Goal: Task Accomplishment & Management: Use online tool/utility

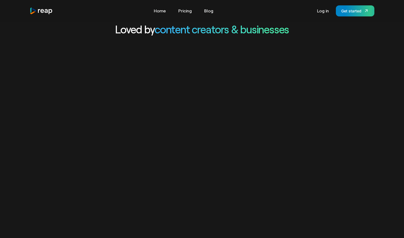
scroll to position [135, 0]
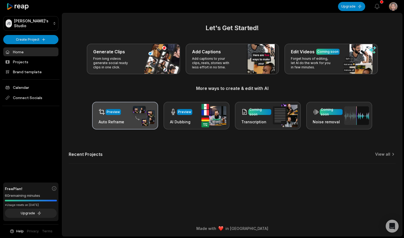
click at [129, 118] on div "Preview Auto Reframe" at bounding box center [125, 116] width 66 height 28
click at [116, 114] on div "Preview" at bounding box center [113, 112] width 13 height 5
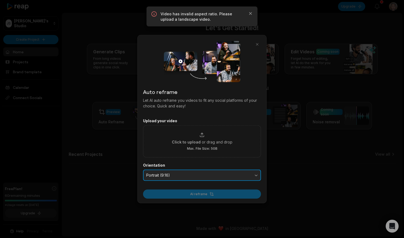
click at [217, 174] on span "Portrait (9:16)" at bounding box center [198, 175] width 104 height 5
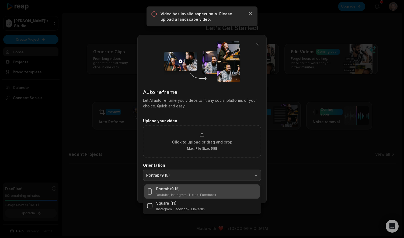
click at [207, 190] on div "Portrait (9:16)" at bounding box center [186, 189] width 60 height 6
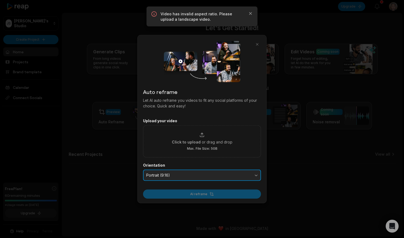
click at [222, 176] on span "Portrait (9:16)" at bounding box center [198, 175] width 104 height 5
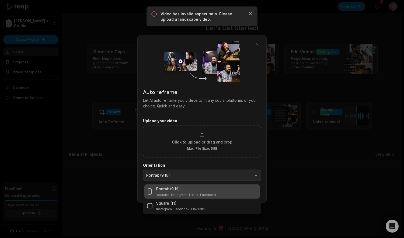
click at [221, 164] on label "Orientation" at bounding box center [202, 165] width 118 height 5
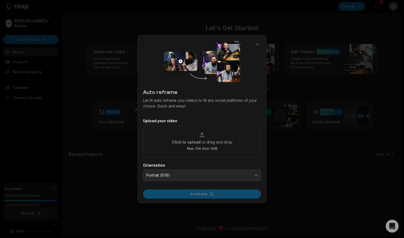
click at [202, 194] on div "AI reframe" at bounding box center [202, 192] width 118 height 12
click at [188, 195] on div "AI reframe" at bounding box center [202, 192] width 118 height 12
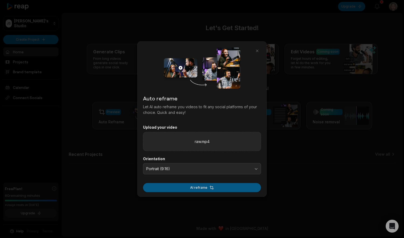
click at [209, 189] on button "AI reframe" at bounding box center [202, 187] width 118 height 9
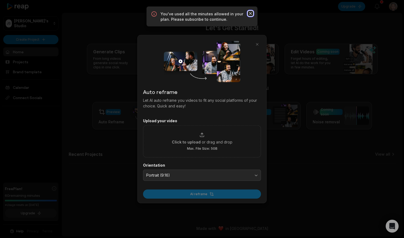
click at [251, 14] on icon "button" at bounding box center [250, 13] width 5 height 5
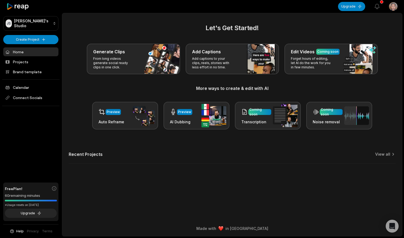
click at [259, 147] on div "Let's Get Started! Generate Clips From long videos generate social ready clips …" at bounding box center [232, 96] width 340 height 147
click at [25, 201] on div at bounding box center [31, 201] width 52 height 2
click at [31, 213] on button "Upgrade" at bounding box center [31, 213] width 52 height 9
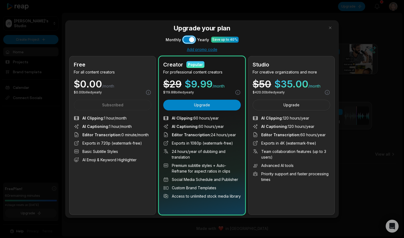
click at [188, 41] on button "Use setting" at bounding box center [189, 39] width 12 height 6
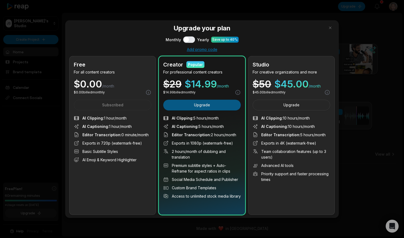
click at [184, 106] on button "Upgrade" at bounding box center [202, 105] width 78 height 11
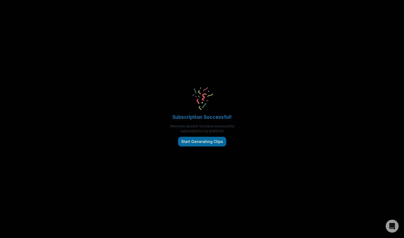
click at [207, 145] on button "Start Generating Clips" at bounding box center [202, 142] width 48 height 10
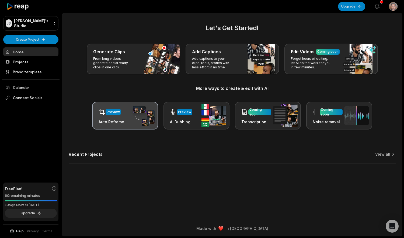
click at [103, 118] on div "Preview Auto Reframe" at bounding box center [112, 115] width 26 height 18
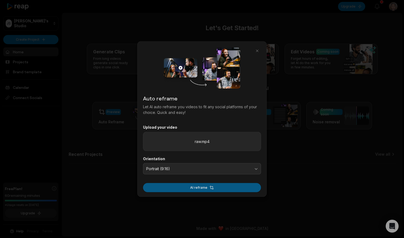
click at [191, 192] on button "AI reframe" at bounding box center [202, 187] width 118 height 9
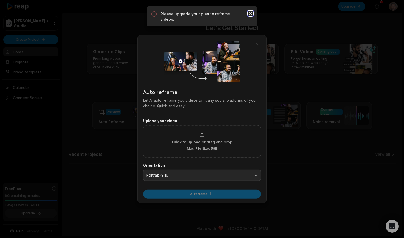
click at [253, 12] on icon "button" at bounding box center [250, 13] width 5 height 5
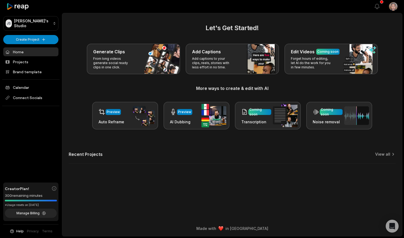
click at [394, 8] on html "[PERSON_NAME]'s Studio Create Project Home Projects Brand template Calendar Con…" at bounding box center [202, 119] width 404 height 238
click at [135, 194] on html "JS Joe's Studio Create Project Home Projects Brand template Calendar Connect So…" at bounding box center [202, 119] width 404 height 238
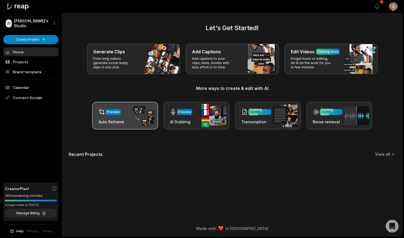
click at [124, 115] on div "Preview Auto Reframe" at bounding box center [125, 116] width 66 height 28
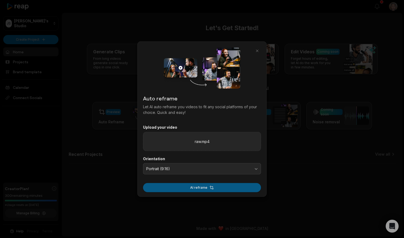
click at [208, 188] on button "AI reframe" at bounding box center [202, 187] width 118 height 9
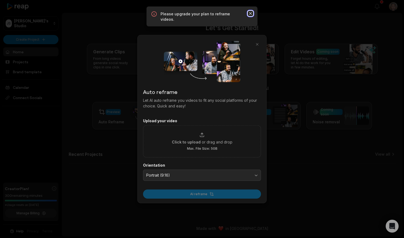
click at [250, 15] on icon "button" at bounding box center [250, 13] width 5 height 5
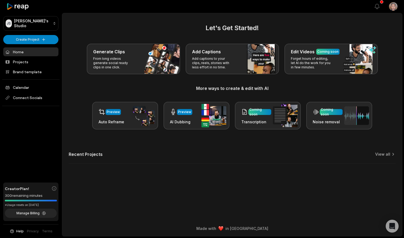
click at [391, 10] on html "JS Joe's Studio Create Project Home Projects Brand template Calendar Connect So…" at bounding box center [202, 119] width 404 height 238
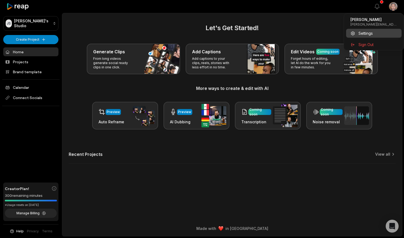
click at [368, 34] on span "Settings" at bounding box center [365, 33] width 14 height 6
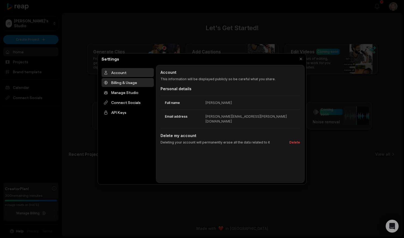
click at [133, 86] on div "Billing & Usage" at bounding box center [128, 82] width 52 height 9
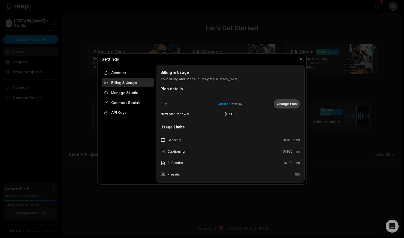
click at [287, 102] on button "Change Plan" at bounding box center [287, 103] width 26 height 9
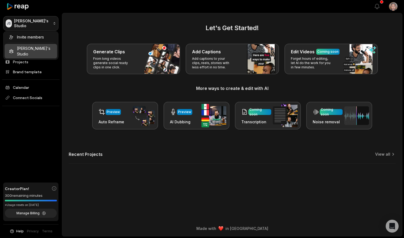
click at [30, 22] on html "JS Joe's Studio Create Project Home Projects Brand template Calendar Connect So…" at bounding box center [202, 119] width 404 height 238
click at [32, 130] on html "JS Joe's Studio Create Project Home Projects Brand template Calendar Connect So…" at bounding box center [202, 119] width 404 height 238
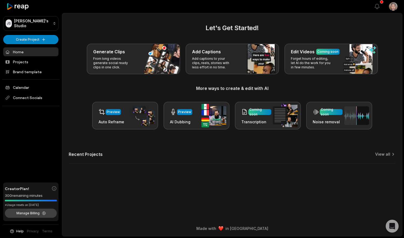
click at [34, 215] on button "Manage Billing" at bounding box center [31, 213] width 52 height 9
click at [317, 145] on div "Let's Get Started! Generate Clips From long videos generate social ready clips …" at bounding box center [232, 96] width 340 height 147
click at [394, 230] on div "Open Intercom Messenger" at bounding box center [392, 226] width 14 height 14
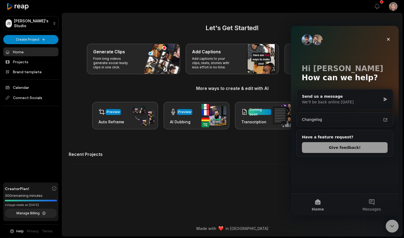
click at [274, 148] on div "Let's Get Started! Generate Clips From long videos generate social ready clips …" at bounding box center [232, 96] width 340 height 147
click at [387, 41] on icon "Close" at bounding box center [388, 39] width 4 height 4
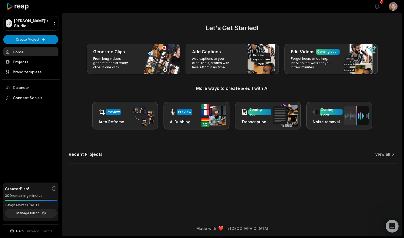
click at [22, 5] on icon at bounding box center [17, 6] width 23 height 7
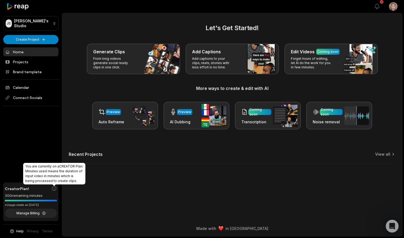
click at [55, 187] on icon at bounding box center [53, 188] width 5 height 5
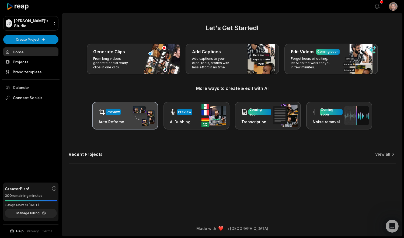
click at [117, 121] on h3 "Auto Reframe" at bounding box center [112, 122] width 26 height 6
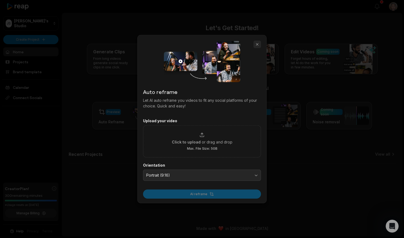
click at [255, 46] on button "button" at bounding box center [257, 45] width 8 height 8
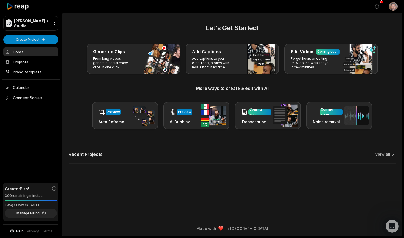
click at [274, 180] on main "Let's Get Started! Generate Clips From long videos generate social ready clips …" at bounding box center [232, 117] width 340 height 208
click at [17, 54] on link "Home" at bounding box center [30, 51] width 55 height 9
click at [384, 151] on div "Let's Get Started! Generate Clips From long videos generate social ready clips …" at bounding box center [232, 96] width 340 height 147
click at [384, 155] on link "View all" at bounding box center [382, 154] width 15 height 5
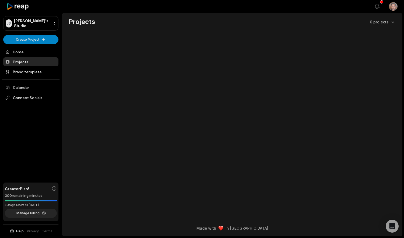
click at [44, 149] on div "JS Joe's Studio Create Project Home Projects Brand template Calendar Connect So…" at bounding box center [31, 119] width 62 height 238
click at [395, 9] on html "JS Joe's Studio Create Project Home Projects Brand template Calendar Connect So…" at bounding box center [202, 119] width 404 height 238
click at [363, 35] on span "Settings" at bounding box center [365, 33] width 14 height 6
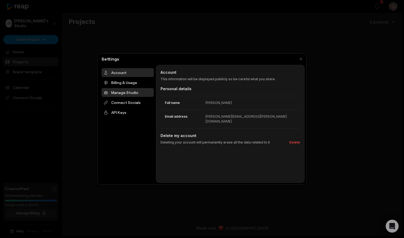
click at [126, 95] on div "Manage Studio" at bounding box center [128, 92] width 52 height 9
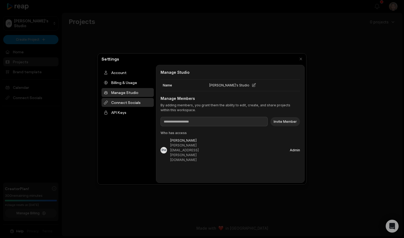
click at [125, 103] on div "Connect Socials" at bounding box center [128, 102] width 52 height 9
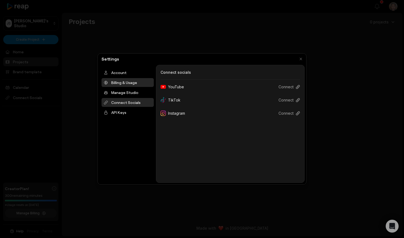
click at [123, 85] on div "Billing & Usage" at bounding box center [128, 82] width 52 height 9
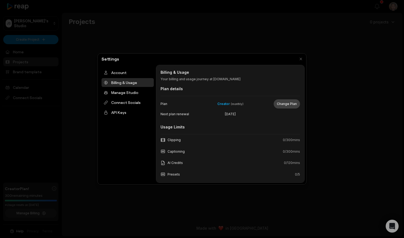
click at [288, 106] on button "Change Plan" at bounding box center [287, 103] width 26 height 9
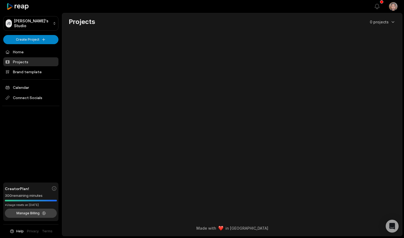
click at [44, 214] on button "Manage Billing" at bounding box center [31, 213] width 52 height 9
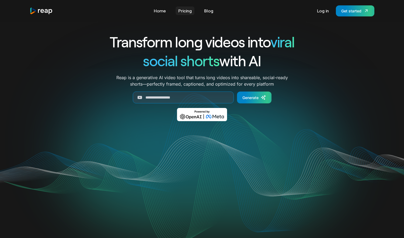
click at [183, 10] on link "Pricing" at bounding box center [185, 10] width 19 height 9
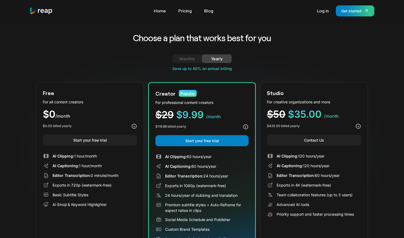
scroll to position [38, 0]
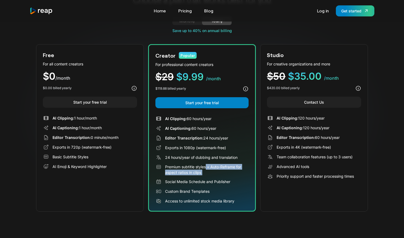
drag, startPoint x: 212, startPoint y: 177, endPoint x: 173, endPoint y: 167, distance: 40.9
click at [173, 167] on div "AI Clipping: 60 hours/year AI Captioning: 60 hours/year Editor Transcription: 2…" at bounding box center [201, 160] width 93 height 89
click at [173, 167] on div "Premium subtitle styles + Auto-Reframe for aspect ratios in clips" at bounding box center [206, 169] width 83 height 11
drag, startPoint x: 173, startPoint y: 167, endPoint x: 204, endPoint y: 175, distance: 32.6
click at [204, 175] on div "AI Clipping: 60 hours/year AI Captioning: 60 hours/year Editor Transcription: 2…" at bounding box center [201, 160] width 93 height 89
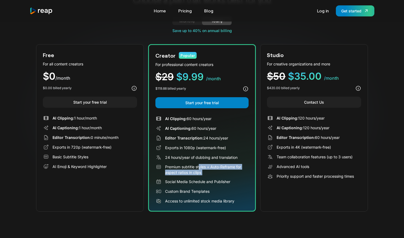
click at [204, 175] on div "AI Clipping: 60 hours/year AI Captioning: 60 hours/year Editor Transcription: 2…" at bounding box center [201, 160] width 93 height 89
drag, startPoint x: 213, startPoint y: 174, endPoint x: 164, endPoint y: 167, distance: 49.5
click at [164, 167] on div "Premium subtitle styles + Auto-Reframe for aspect ratios in clips" at bounding box center [201, 169] width 93 height 11
click at [280, 219] on div "Choose a plan that works best for you Monthly Yearly Free Plan For all content …" at bounding box center [202, 105] width 332 height 242
click at [324, 11] on link "Log in" at bounding box center [322, 10] width 17 height 9
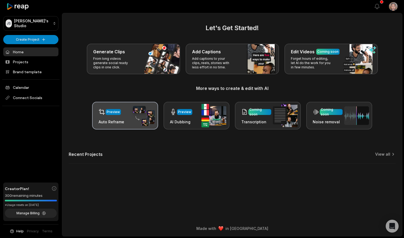
click at [134, 114] on img at bounding box center [142, 115] width 25 height 21
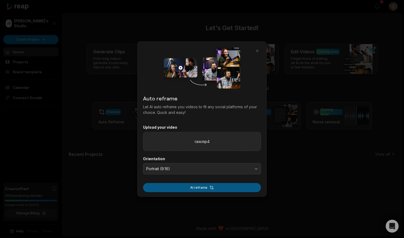
click at [197, 190] on button "AI reframe" at bounding box center [202, 187] width 118 height 9
